Goal: Entertainment & Leisure: Consume media (video, audio)

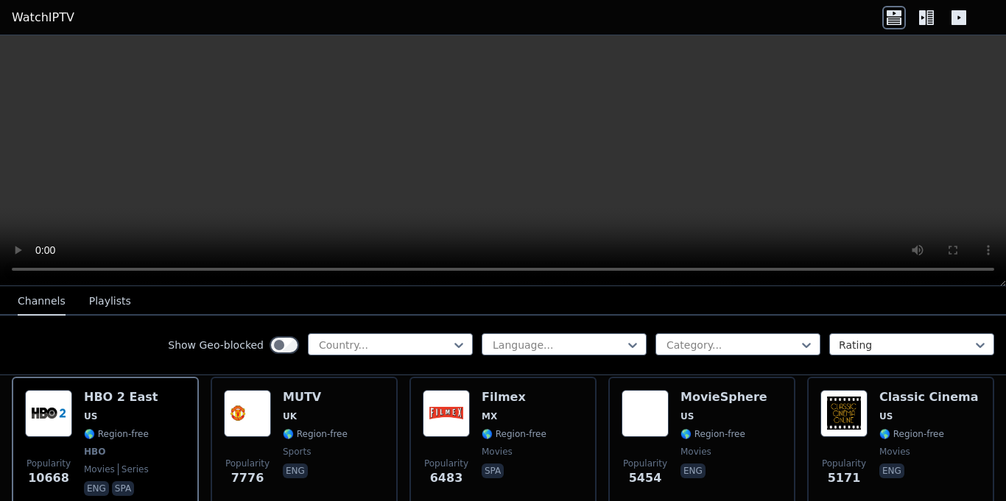
scroll to position [175, 0]
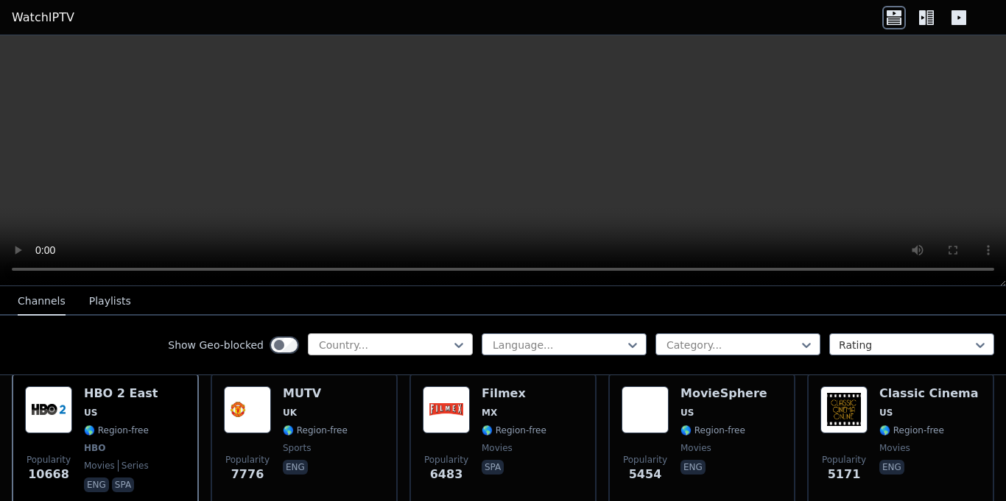
click at [450, 341] on div at bounding box center [384, 345] width 134 height 15
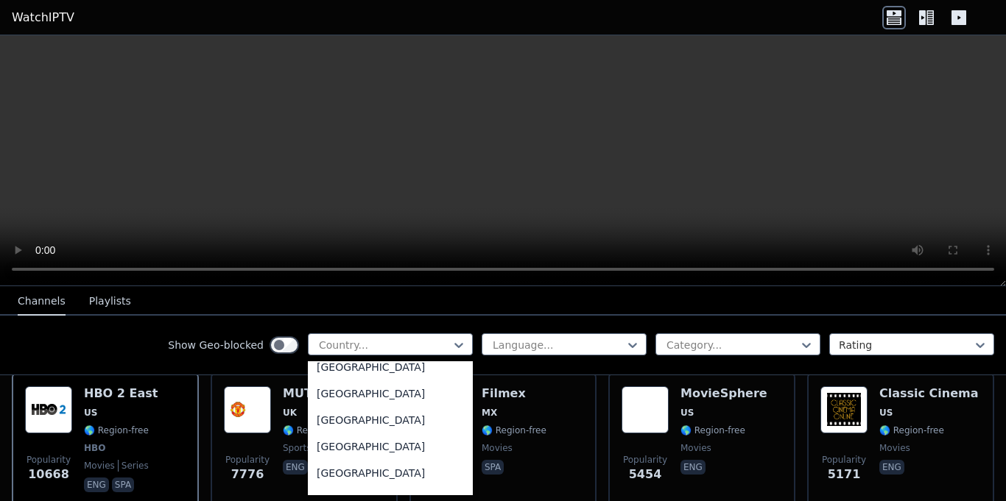
scroll to position [5183, 0]
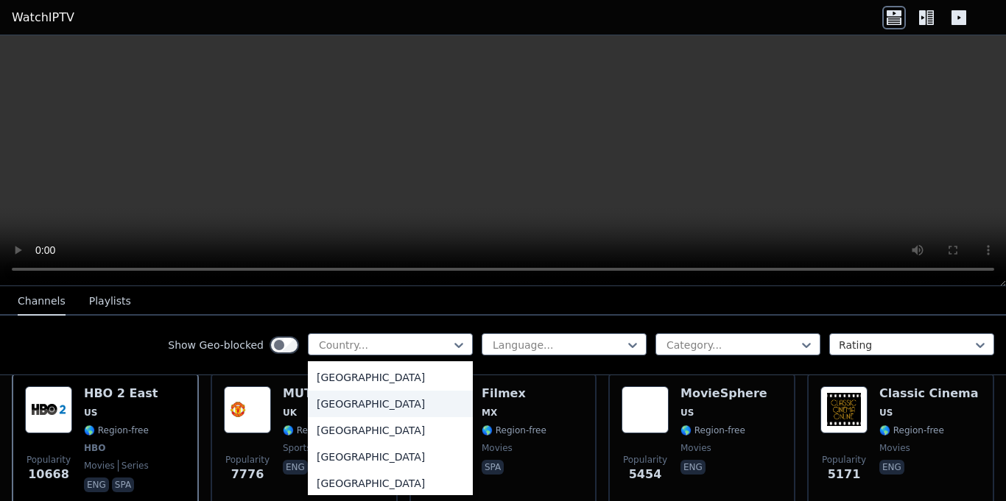
click at [402, 404] on div "United States" at bounding box center [390, 404] width 165 height 27
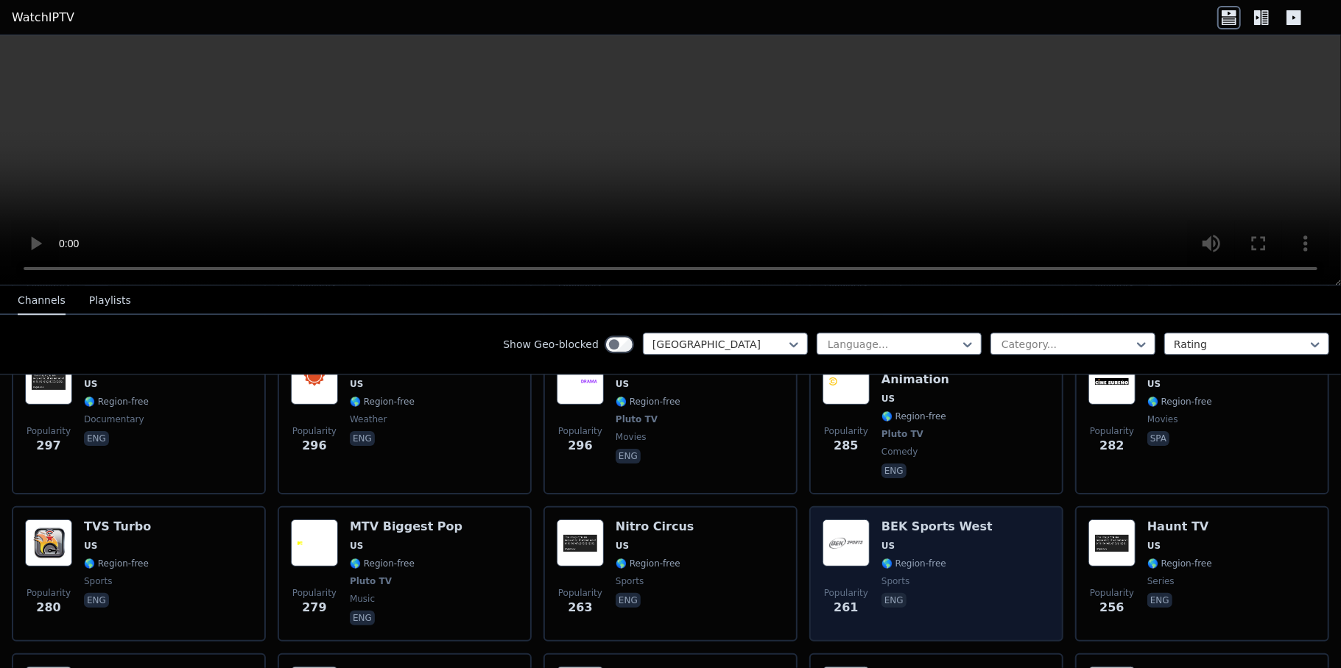
scroll to position [3076, 0]
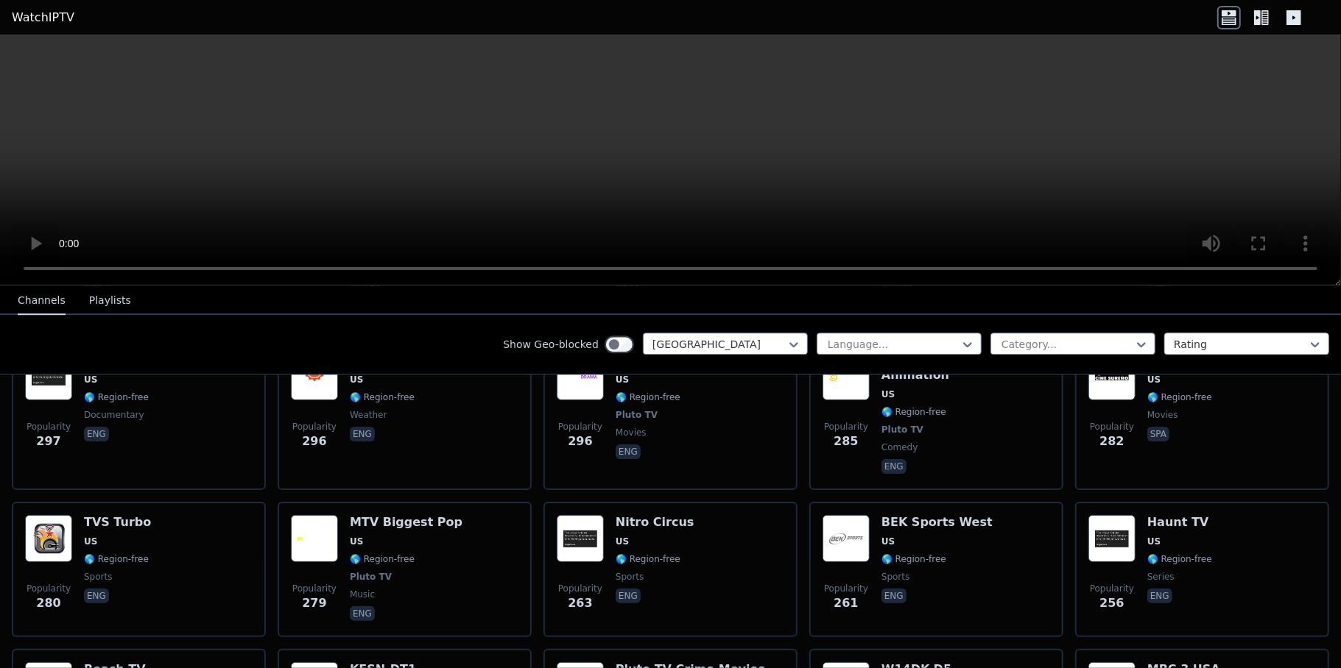
click at [1005, 347] on div at bounding box center [1241, 344] width 134 height 15
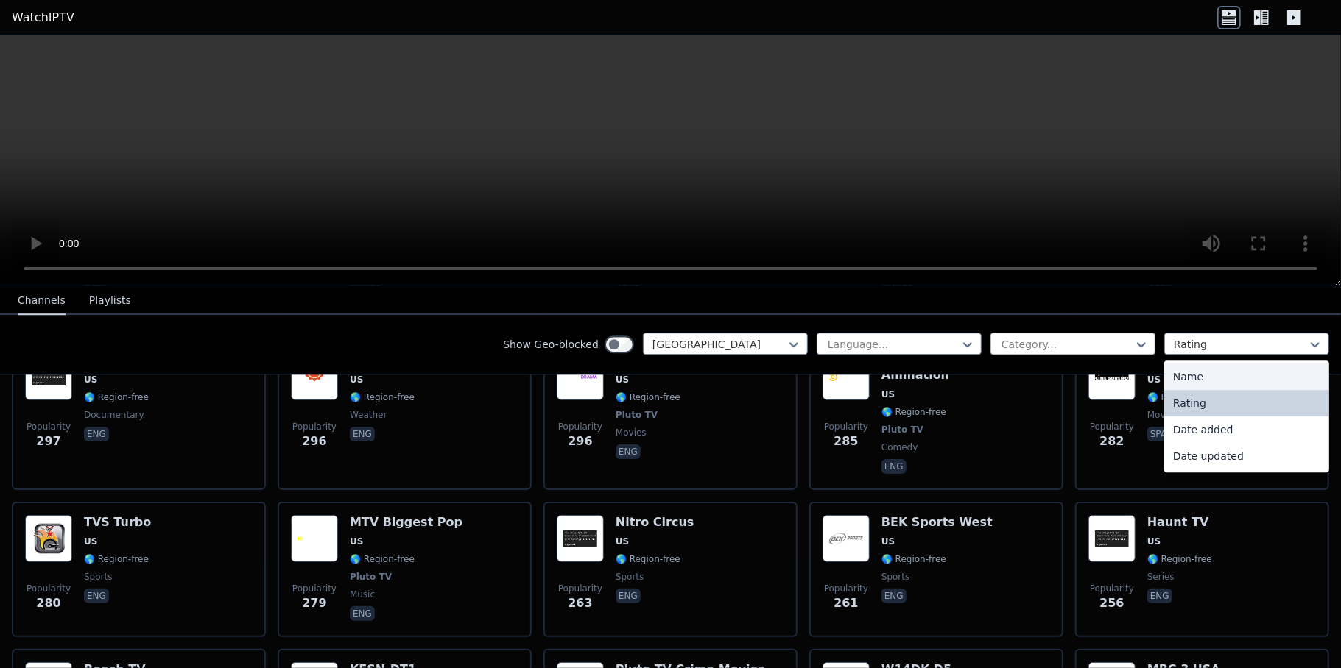
click at [1005, 341] on div at bounding box center [1067, 344] width 134 height 15
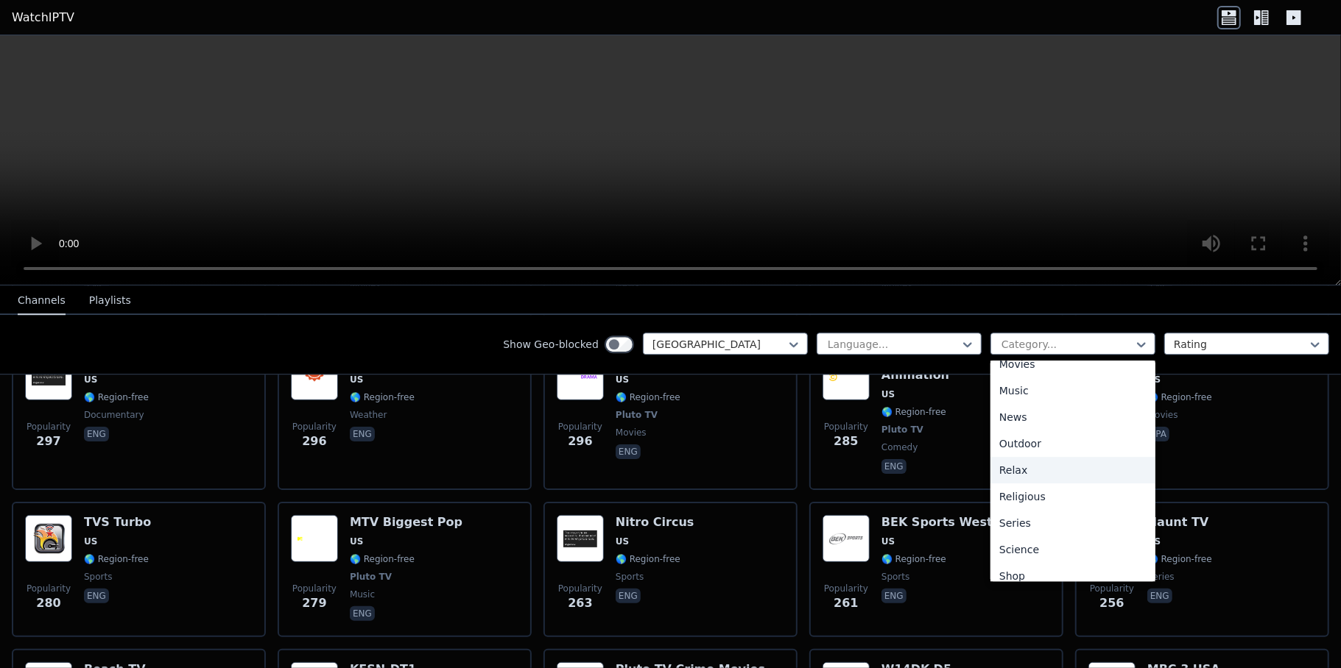
scroll to position [411, 0]
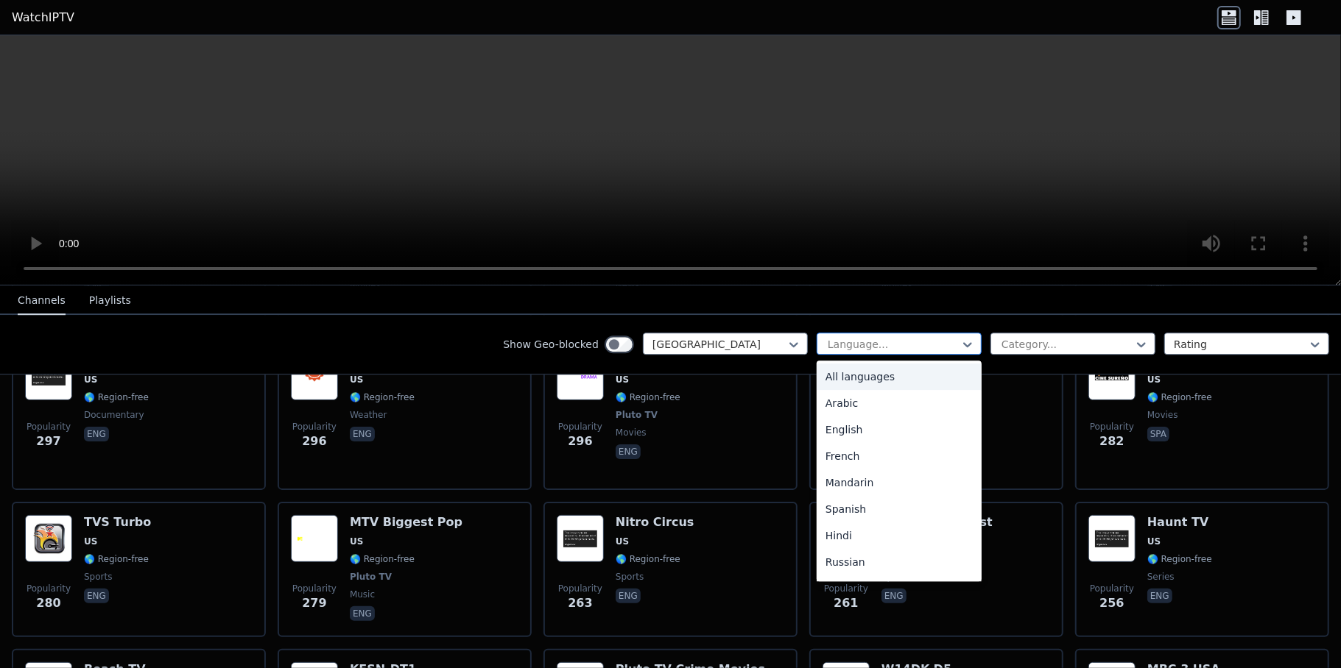
click at [900, 350] on div at bounding box center [893, 344] width 134 height 15
click at [867, 432] on div "English" at bounding box center [898, 430] width 165 height 27
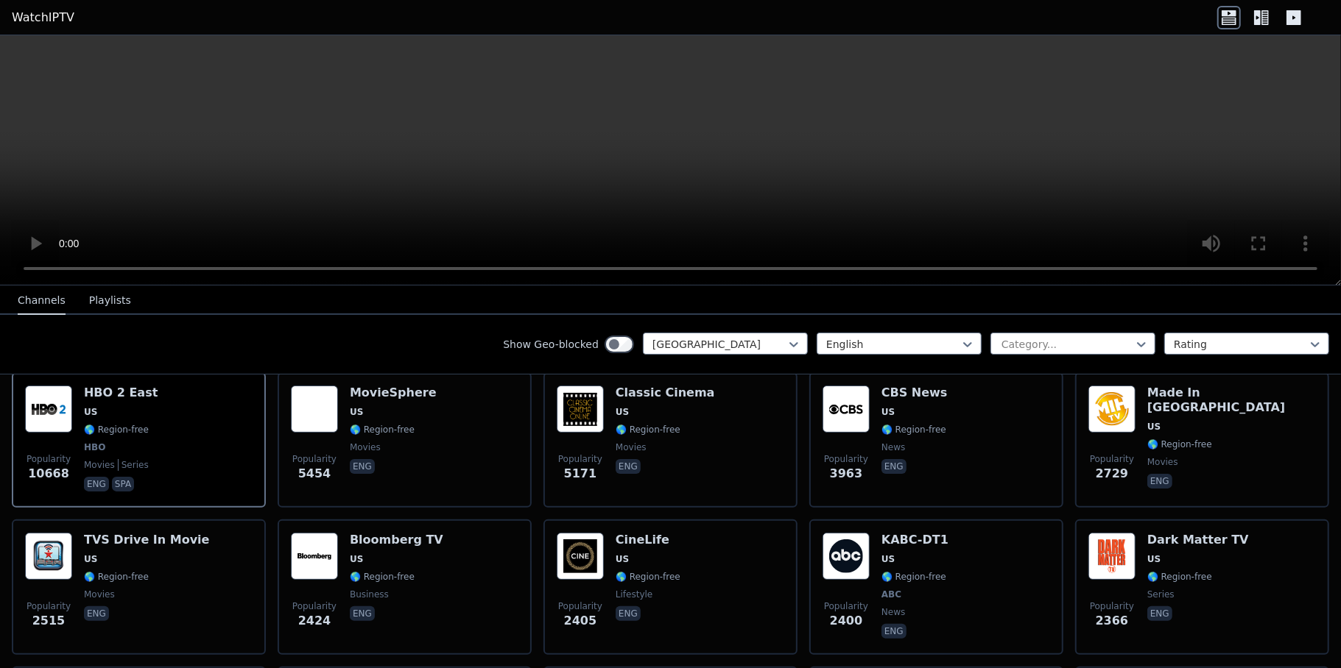
scroll to position [169, 0]
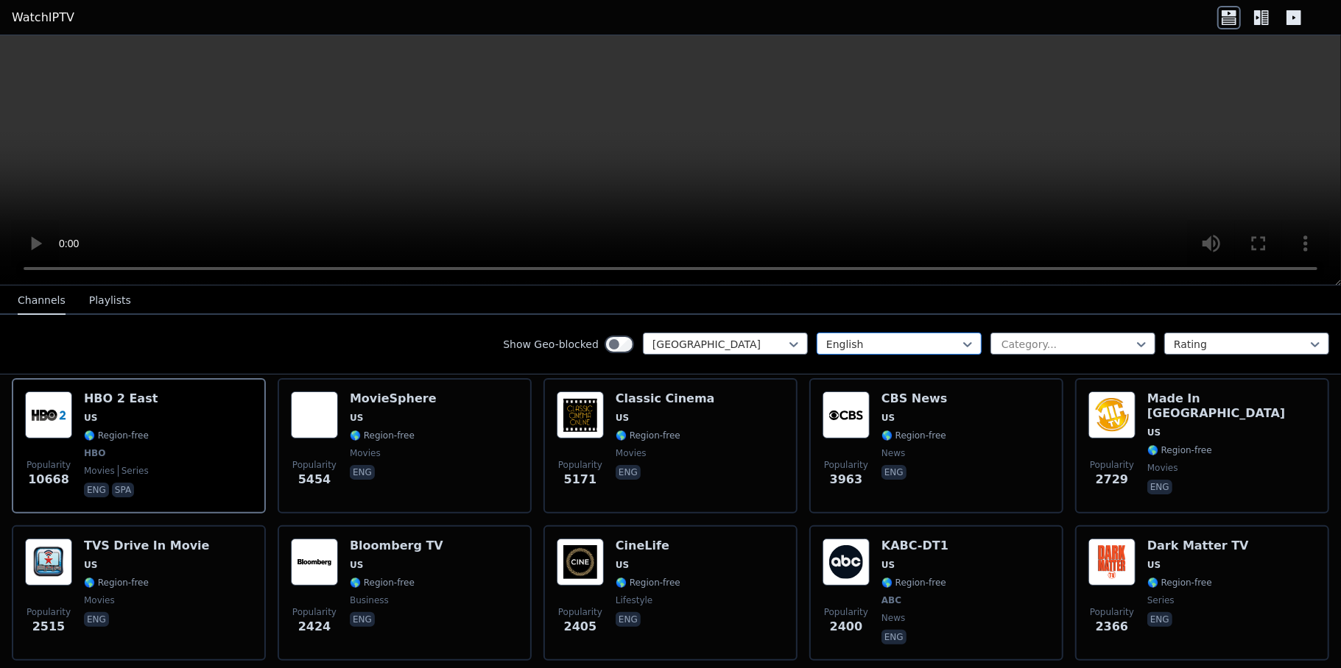
click at [876, 336] on div "English" at bounding box center [898, 344] width 165 height 22
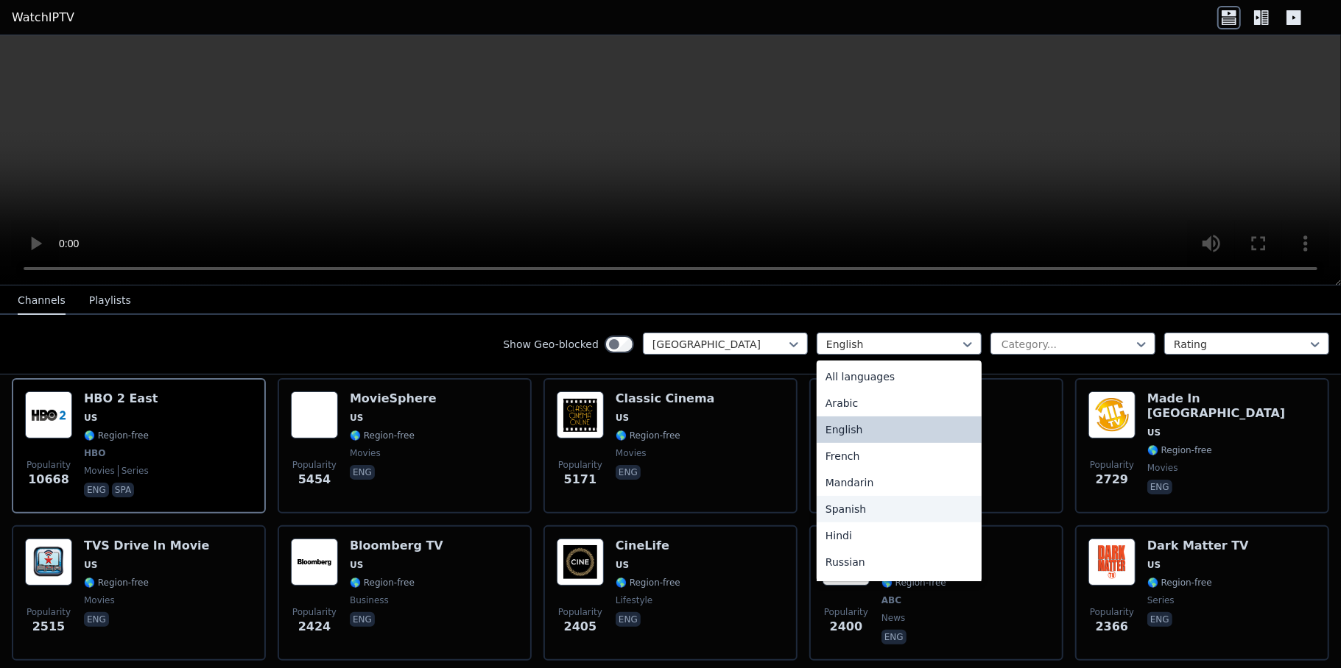
click at [838, 501] on div "Spanish" at bounding box center [898, 509] width 165 height 27
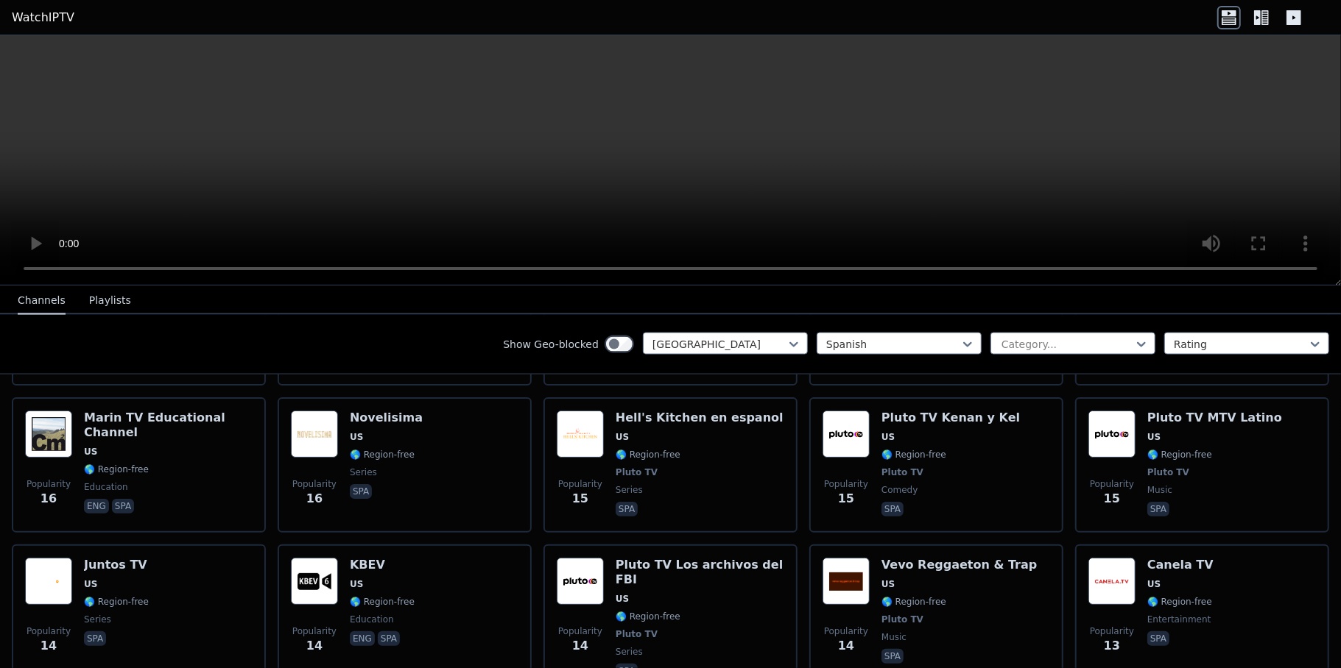
scroll to position [1726, 0]
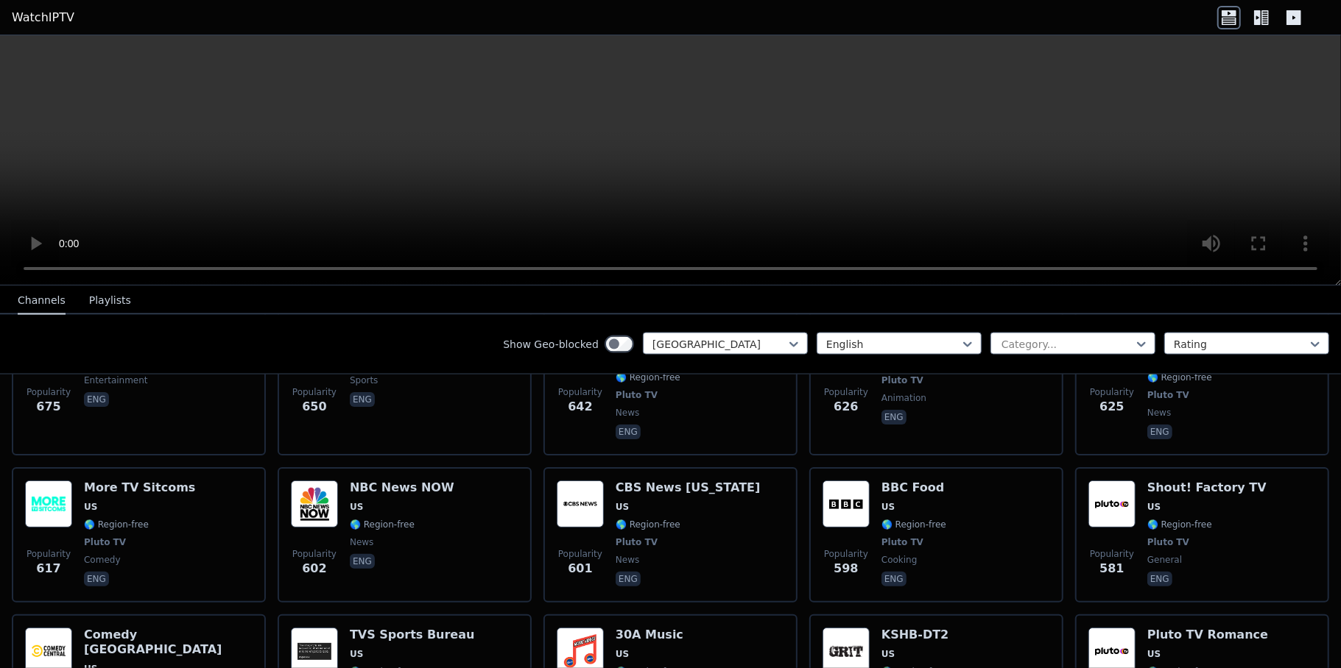
scroll to position [1668, 0]
